Goal: Navigation & Orientation: Find specific page/section

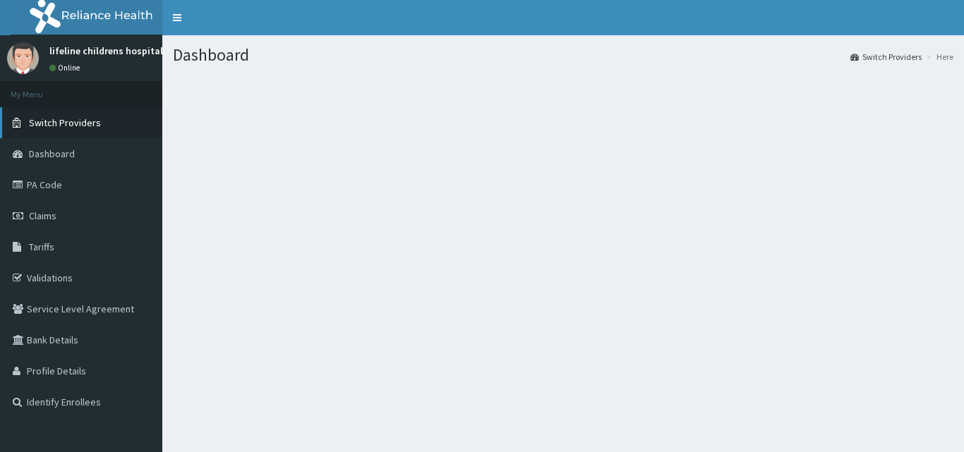
click at [83, 121] on span "Switch Providers" at bounding box center [65, 122] width 72 height 13
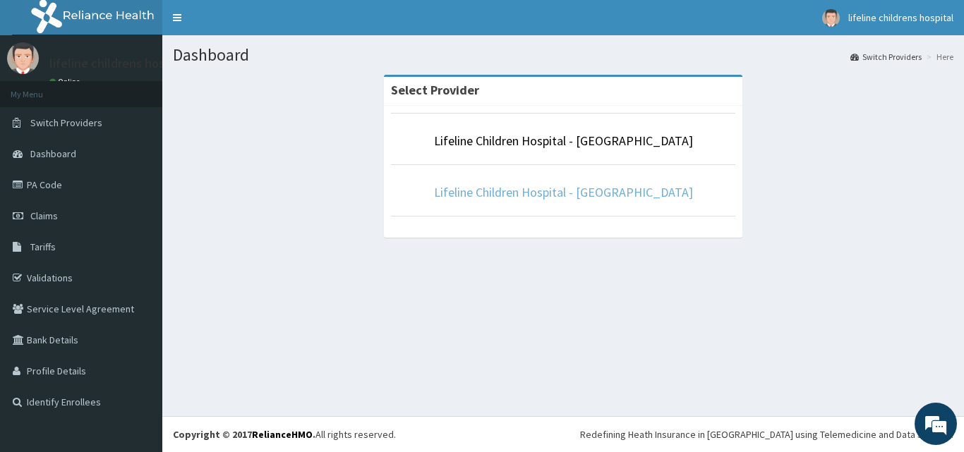
click at [559, 194] on link "Lifeline Children Hospital - [GEOGRAPHIC_DATA]" at bounding box center [563, 192] width 259 height 16
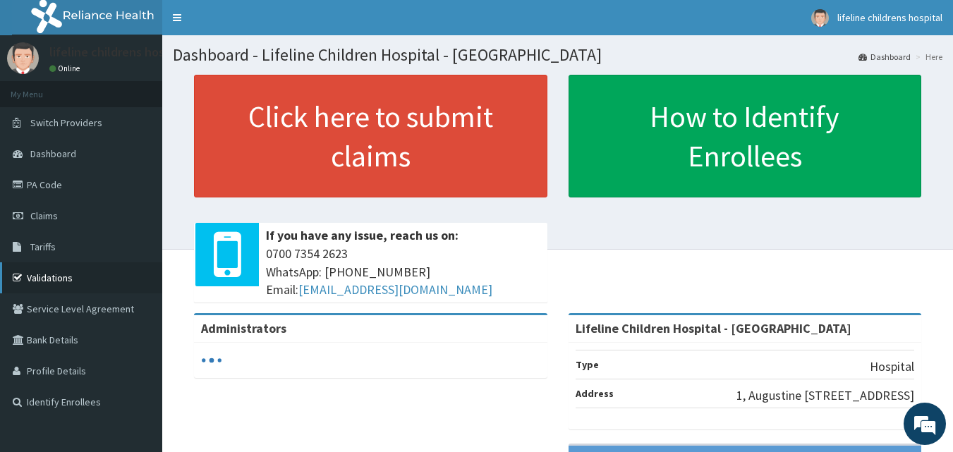
click at [46, 270] on link "Validations" at bounding box center [81, 278] width 162 height 31
